Goal: Find specific page/section: Find specific page/section

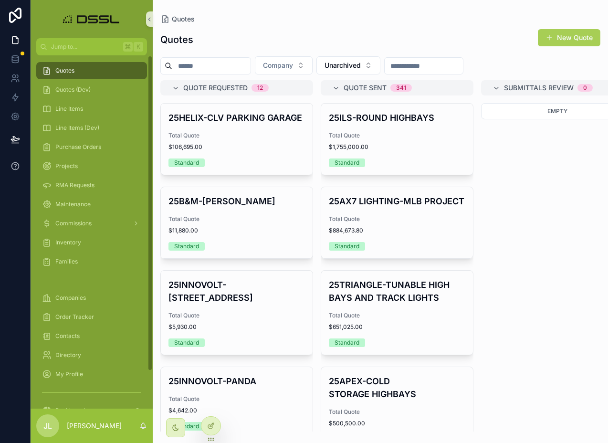
click at [23, 201] on div at bounding box center [15, 221] width 31 height 443
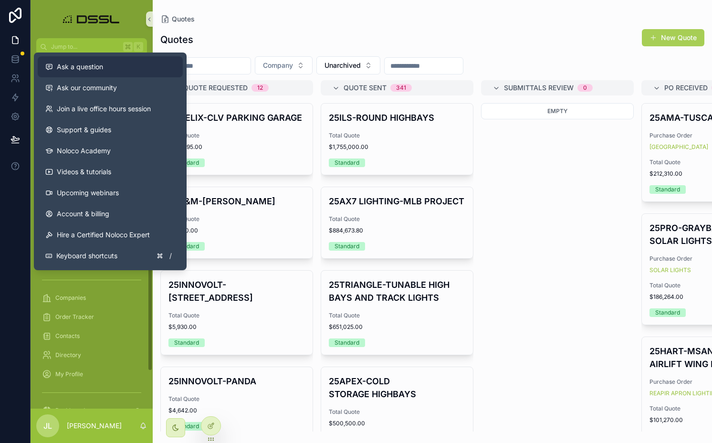
click at [94, 72] on button "Ask a question" at bounding box center [110, 66] width 145 height 21
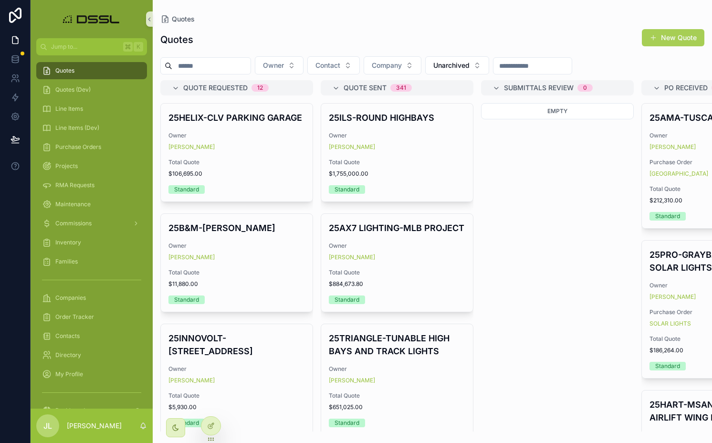
click at [485, 157] on div "Empty" at bounding box center [557, 267] width 153 height 328
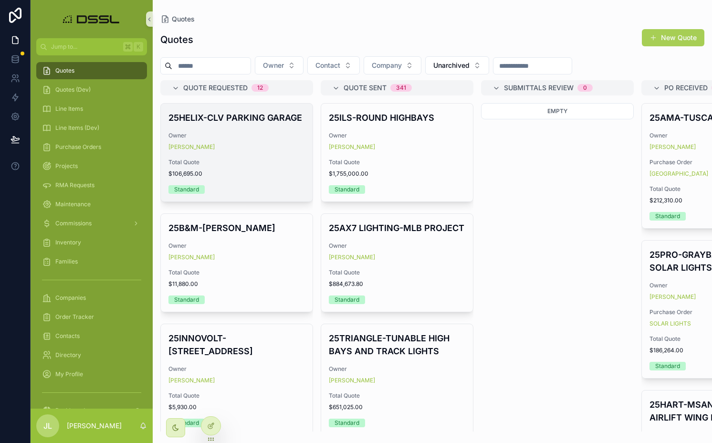
click at [240, 124] on h4 "25HELIX-CLV PARKING GARAGE" at bounding box center [236, 117] width 136 height 13
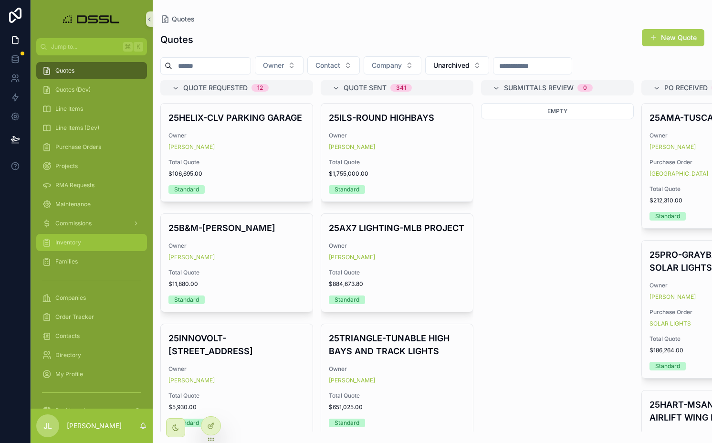
click at [78, 239] on span "Inventory" at bounding box center [68, 243] width 26 height 8
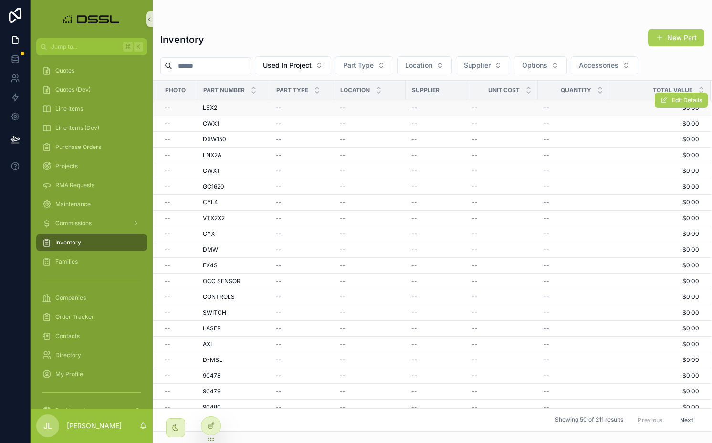
click at [211, 106] on span "LSX2" at bounding box center [210, 108] width 14 height 8
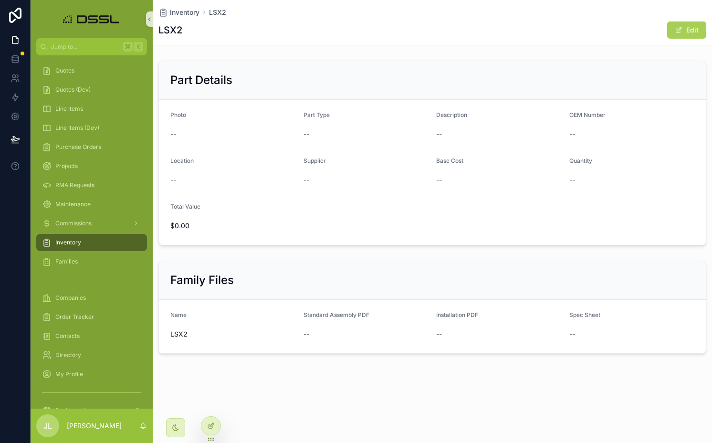
click at [374, 222] on form "Photo -- Part Type -- Description -- OEM Number -- Location -- Supplier -- Base…" at bounding box center [432, 172] width 547 height 145
click at [94, 245] on div "Inventory" at bounding box center [91, 242] width 99 height 15
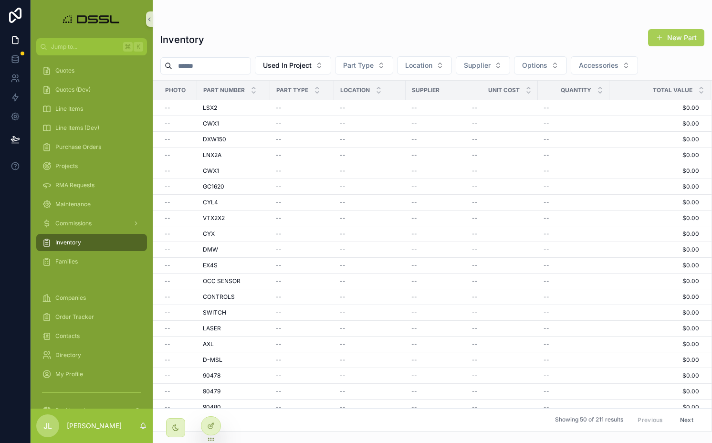
click at [177, 89] on span "Photo" at bounding box center [175, 90] width 21 height 8
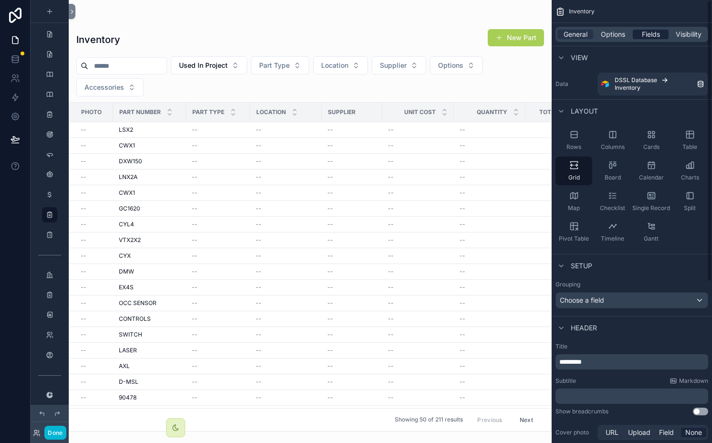
click at [638, 33] on div "Fields" at bounding box center [651, 35] width 36 height 10
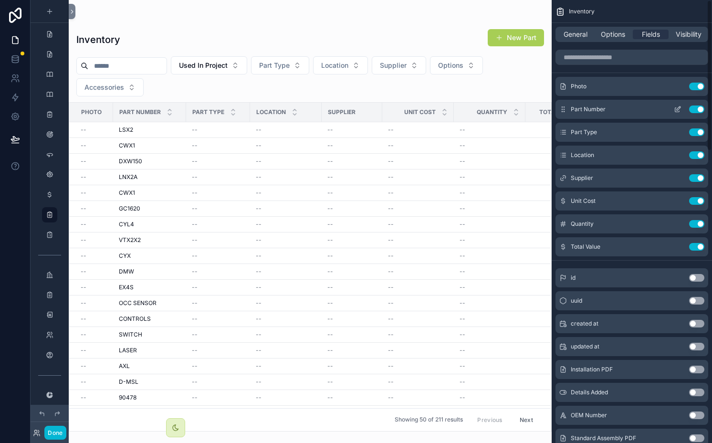
click at [677, 110] on icon "scrollable content" at bounding box center [678, 108] width 4 height 4
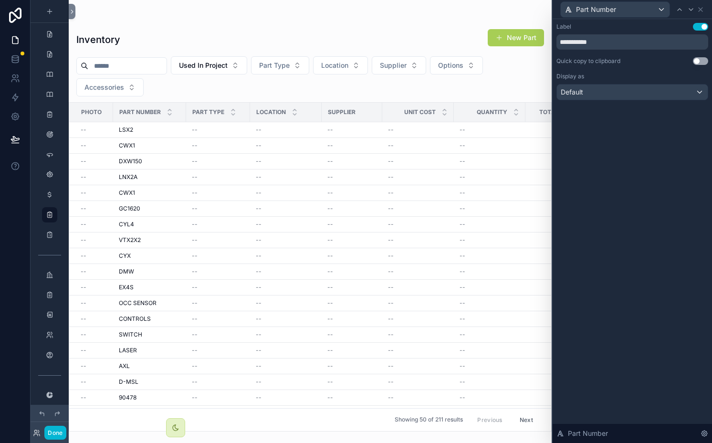
click at [704, 10] on div "Part Number" at bounding box center [632, 9] width 152 height 19
click at [701, 10] on icon at bounding box center [700, 10] width 4 height 4
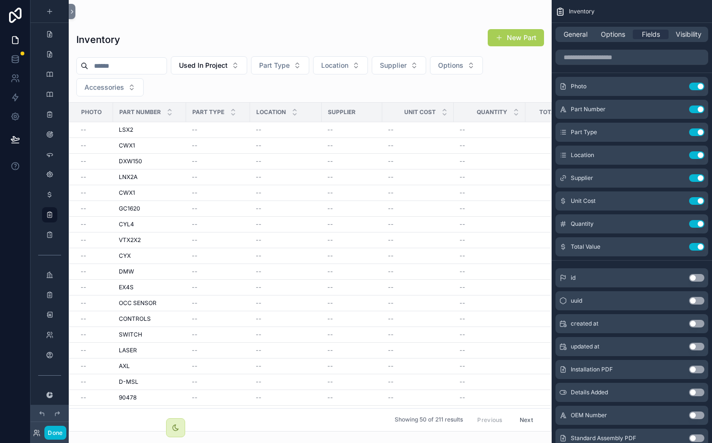
click at [569, 43] on div "General Options Fields Visibility" at bounding box center [631, 34] width 160 height 23
click at [569, 39] on div "General Options Fields Visibility" at bounding box center [631, 34] width 153 height 15
click at [568, 35] on span "General" at bounding box center [575, 35] width 24 height 10
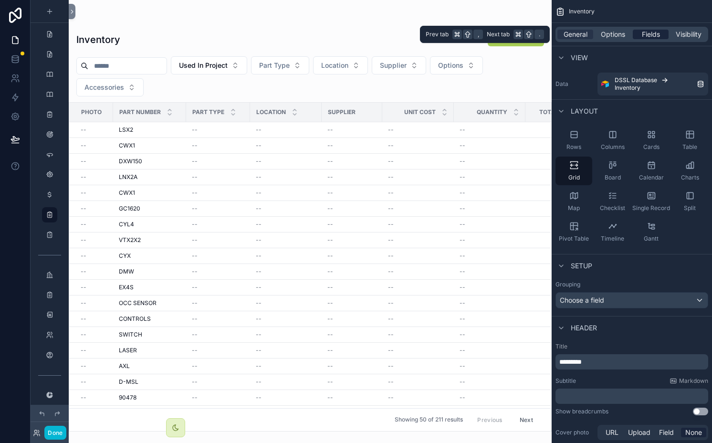
click at [646, 32] on span "Fields" at bounding box center [651, 35] width 18 height 10
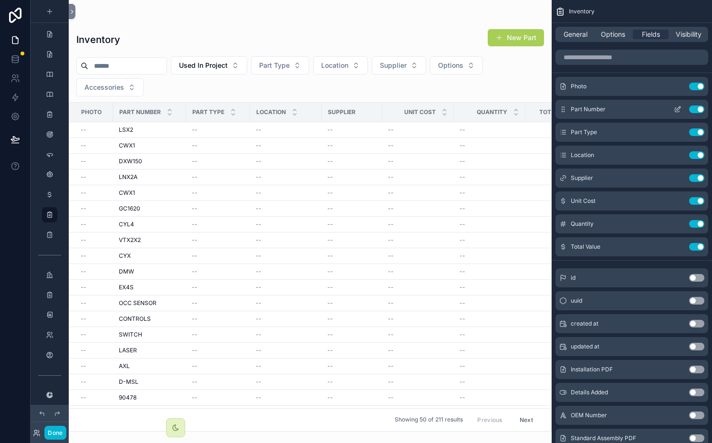
click at [689, 106] on button "Use setting" at bounding box center [696, 109] width 15 height 8
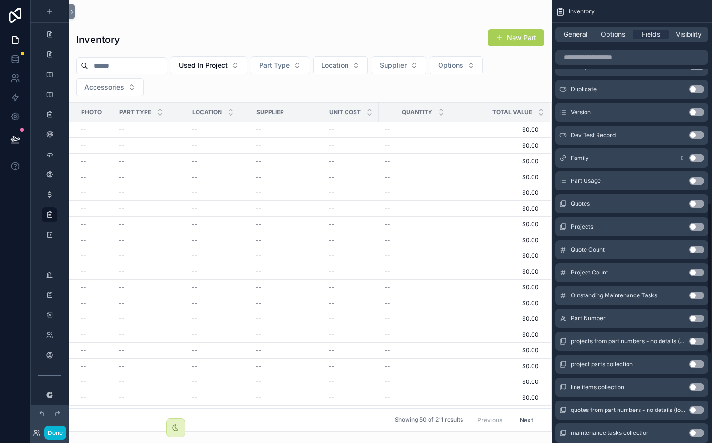
scroll to position [856, 0]
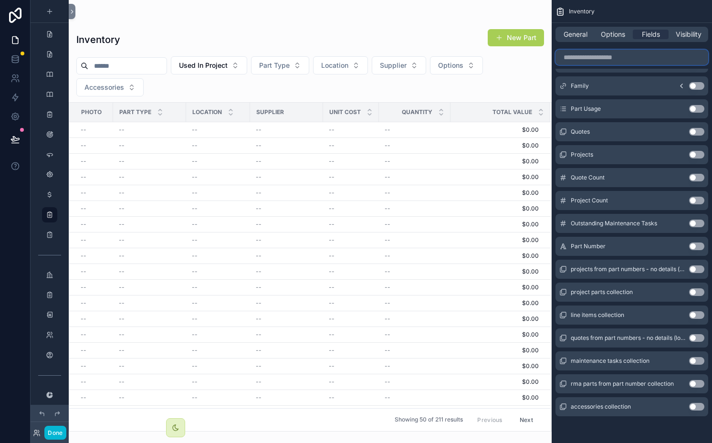
click at [629, 62] on input "scrollable content" at bounding box center [631, 57] width 153 height 15
click at [697, 248] on button "Use setting" at bounding box center [696, 246] width 15 height 8
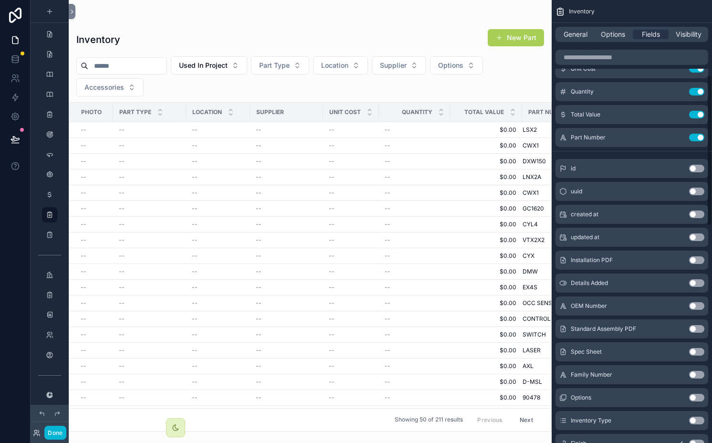
scroll to position [0, 0]
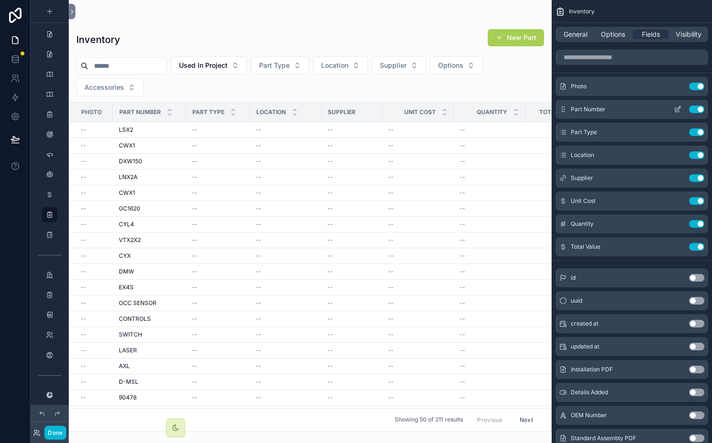
click at [682, 109] on button "scrollable content" at bounding box center [677, 109] width 15 height 8
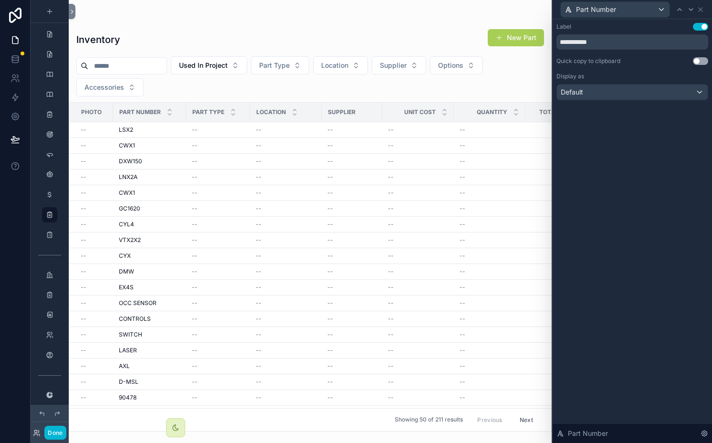
click at [128, 162] on div "scrollable content" at bounding box center [310, 221] width 483 height 443
click at [128, 162] on span "DXW150" at bounding box center [130, 161] width 23 height 8
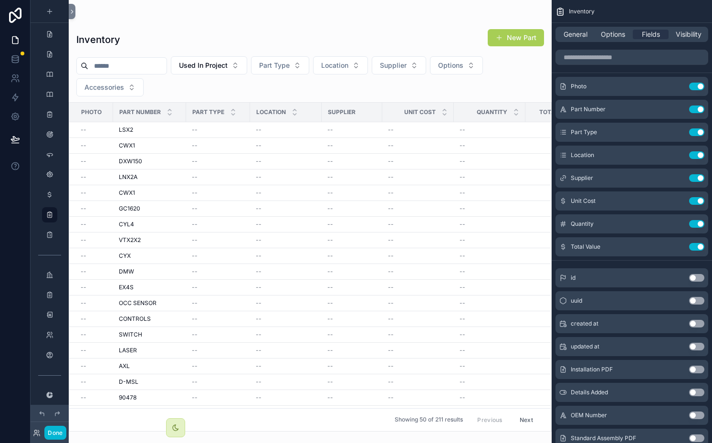
click at [128, 162] on span "DXW150" at bounding box center [130, 161] width 23 height 8
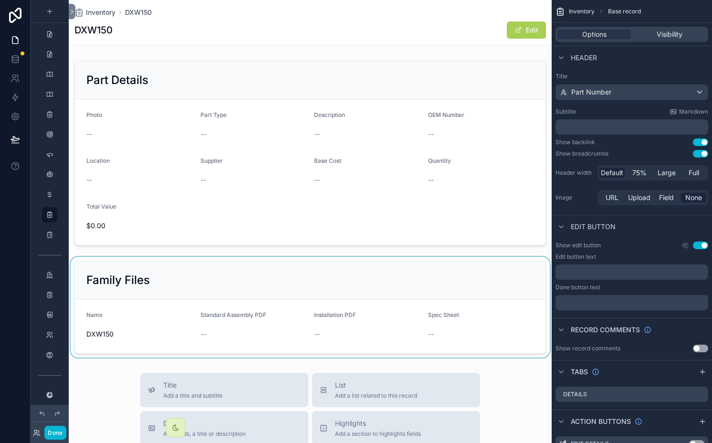
click at [144, 268] on div "scrollable content" at bounding box center [310, 307] width 483 height 101
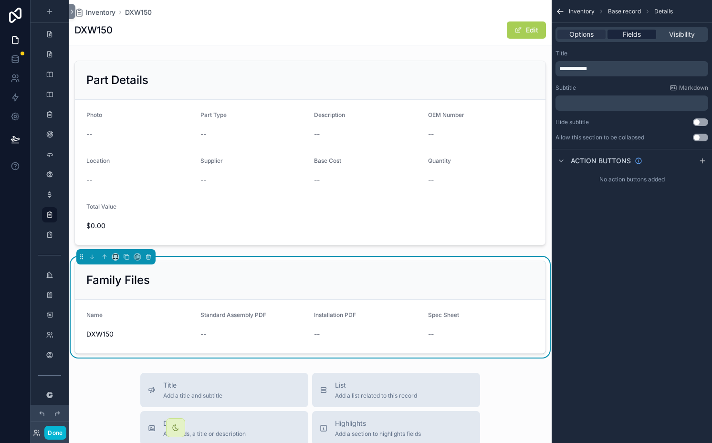
click at [622, 33] on div "Fields" at bounding box center [631, 35] width 48 height 10
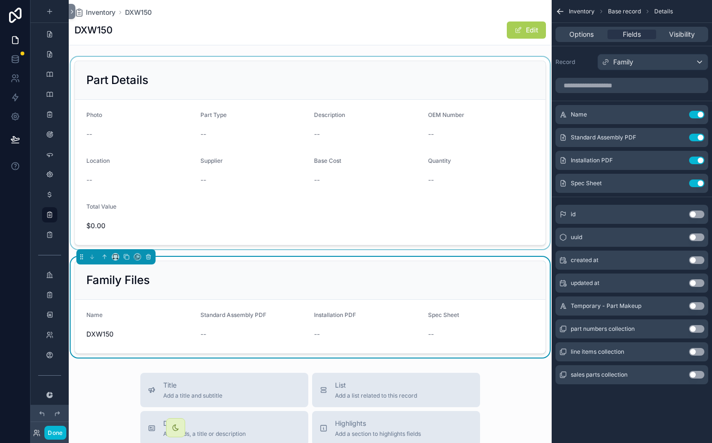
click at [348, 119] on div "scrollable content" at bounding box center [310, 153] width 483 height 192
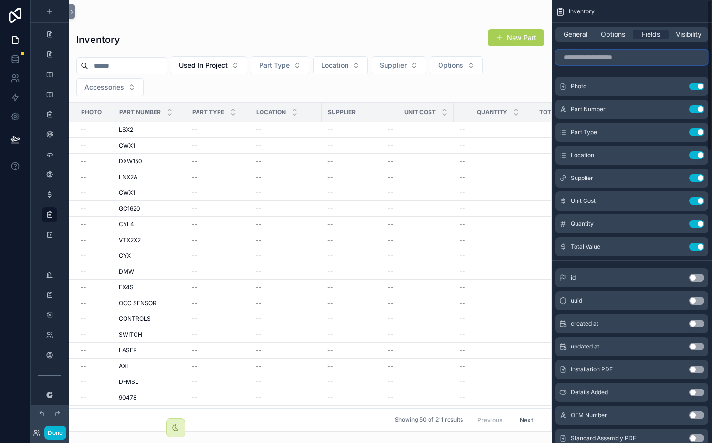
click at [638, 56] on input "scrollable content" at bounding box center [631, 57] width 153 height 15
type input "**"
click at [16, 62] on icon at bounding box center [15, 59] width 10 height 10
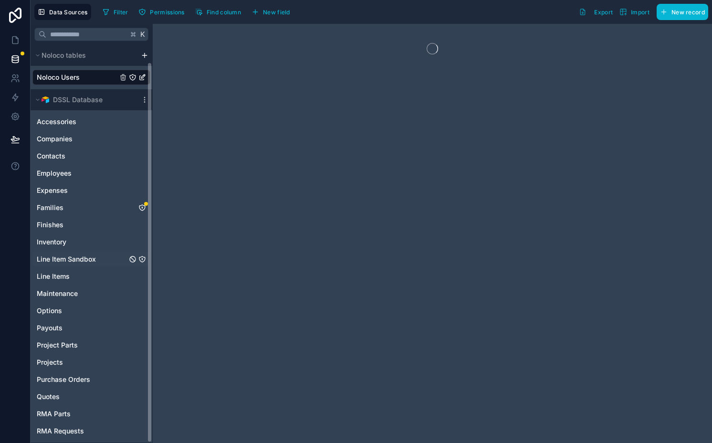
scroll to position [18, 0]
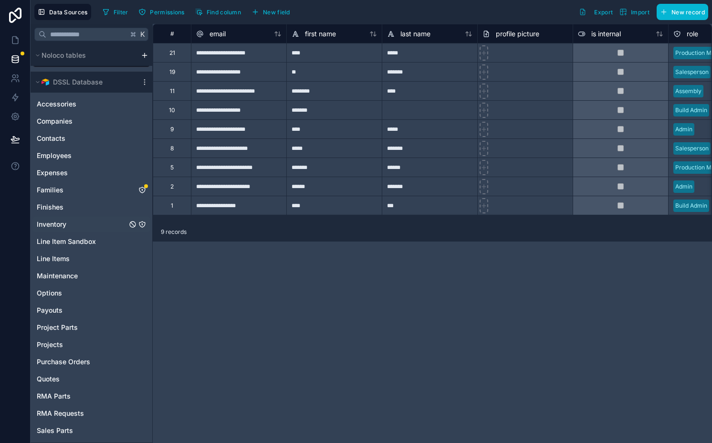
click at [71, 221] on div "Inventory" at bounding box center [91, 224] width 118 height 15
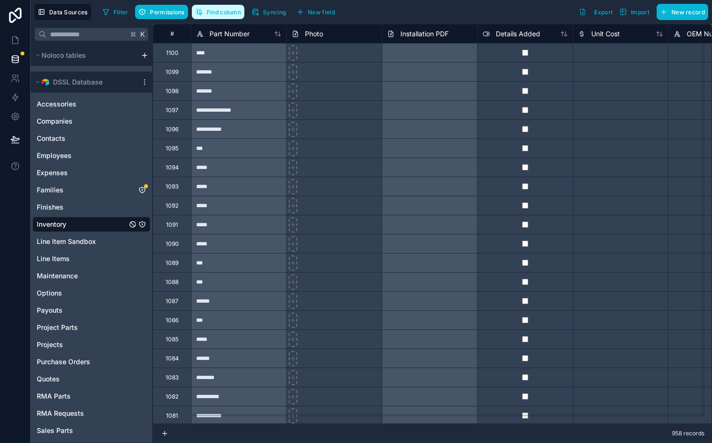
click at [224, 12] on span "Find column" at bounding box center [224, 12] width 34 height 7
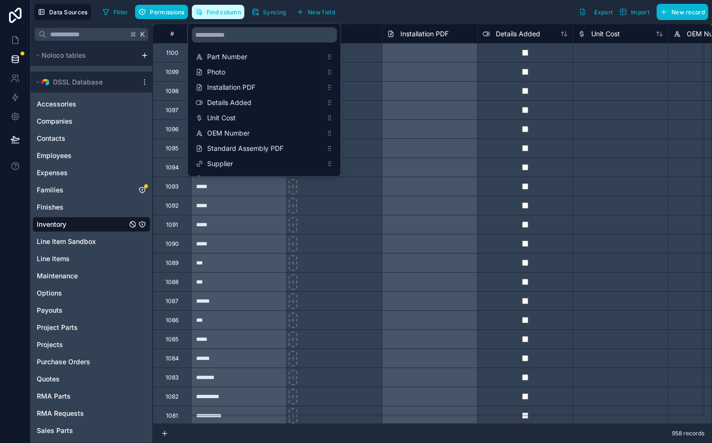
click at [224, 12] on span "Find column" at bounding box center [224, 12] width 34 height 7
click at [240, 243] on div "*****" at bounding box center [238, 243] width 95 height 19
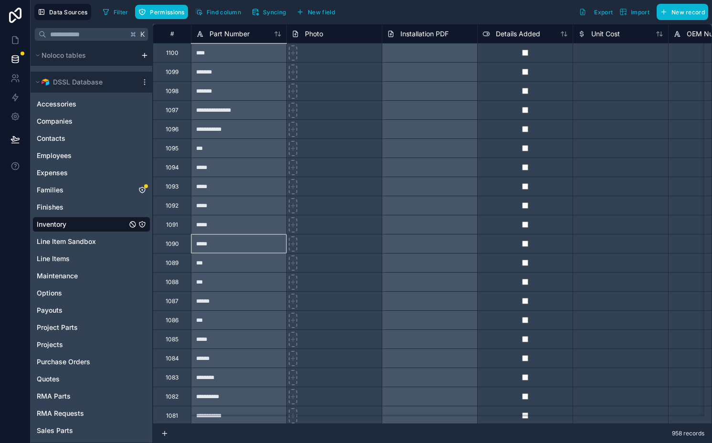
click at [248, 132] on div "**********" at bounding box center [238, 128] width 95 height 19
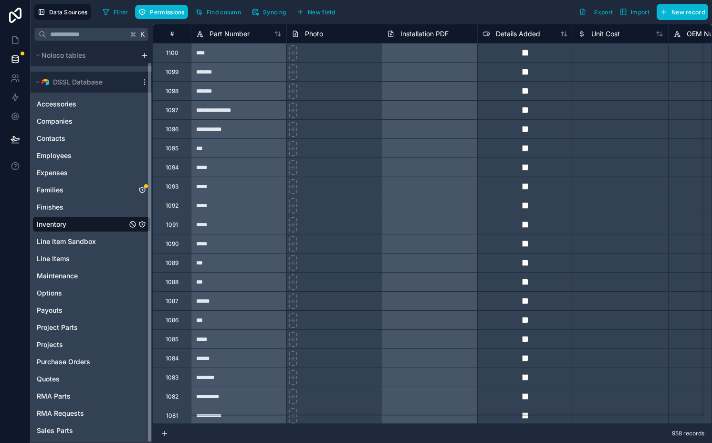
click at [142, 221] on icon "Inventory" at bounding box center [142, 224] width 6 height 6
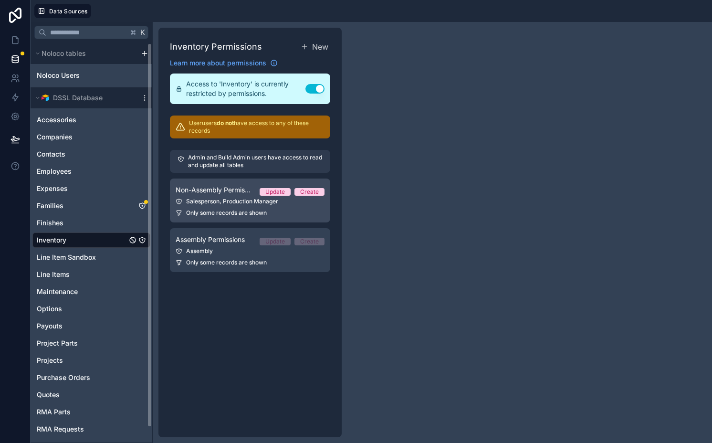
click at [221, 191] on span "Non-Assembly Permissions" at bounding box center [214, 190] width 76 height 10
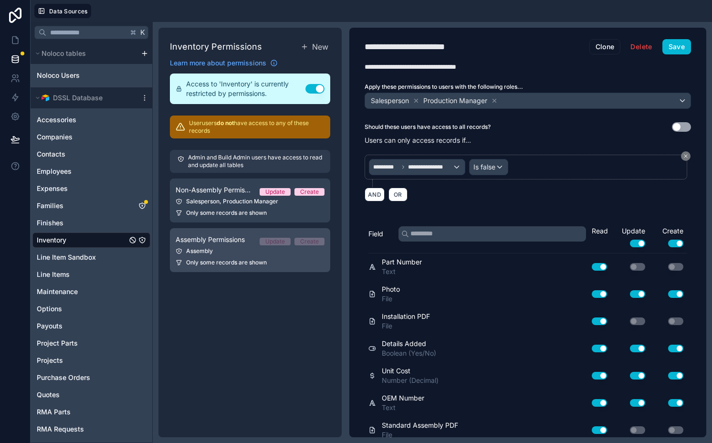
click at [221, 258] on link "Assembly Permissions Update Create Assembly Only some records are shown" at bounding box center [250, 250] width 160 height 44
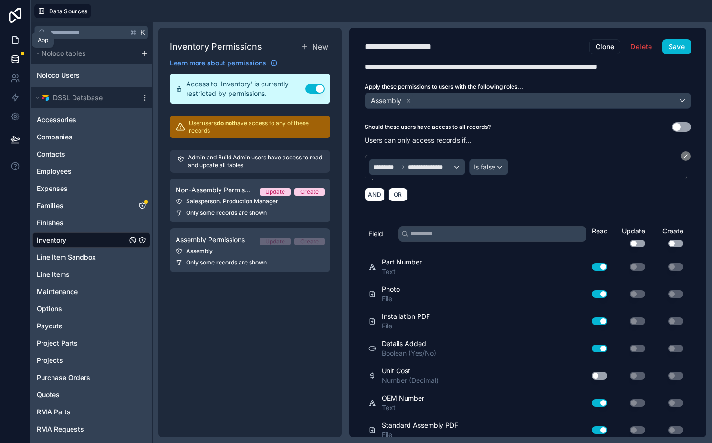
click at [15, 40] on icon at bounding box center [15, 40] width 10 height 10
